Goal: Complete application form

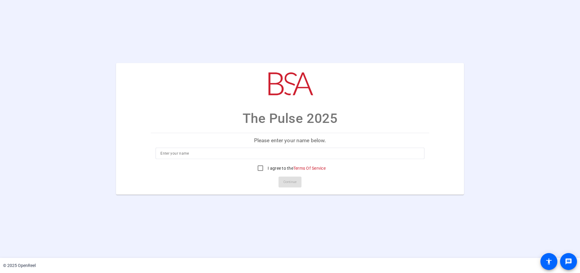
click at [335, 154] on input at bounding box center [289, 153] width 259 height 7
type input "test"
click at [279, 169] on label "I agree to the Terms Of Service" at bounding box center [295, 168] width 59 height 6
click at [266, 169] on input "I agree to the Terms Of Service" at bounding box center [260, 168] width 12 height 12
checkbox input "true"
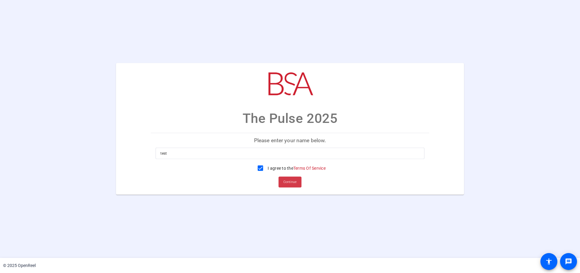
click at [285, 181] on span "Continue" at bounding box center [289, 182] width 13 height 9
